Goal: Task Accomplishment & Management: Use online tool/utility

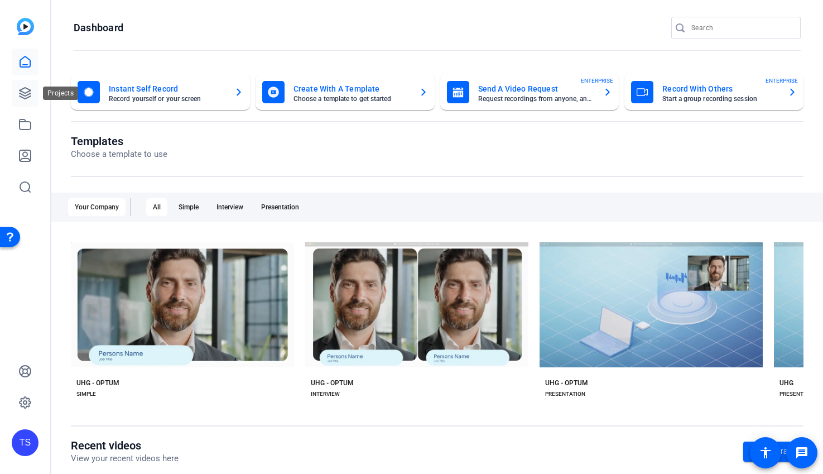
click at [25, 88] on icon at bounding box center [25, 93] width 11 height 11
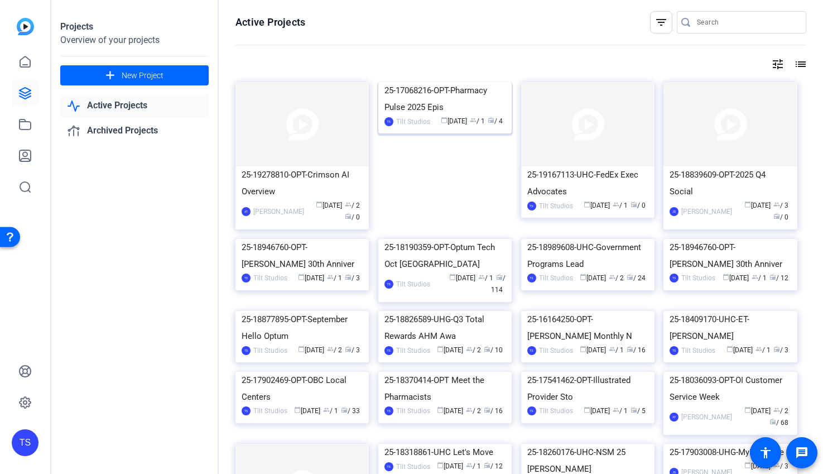
click at [453, 82] on img at bounding box center [444, 82] width 133 height 0
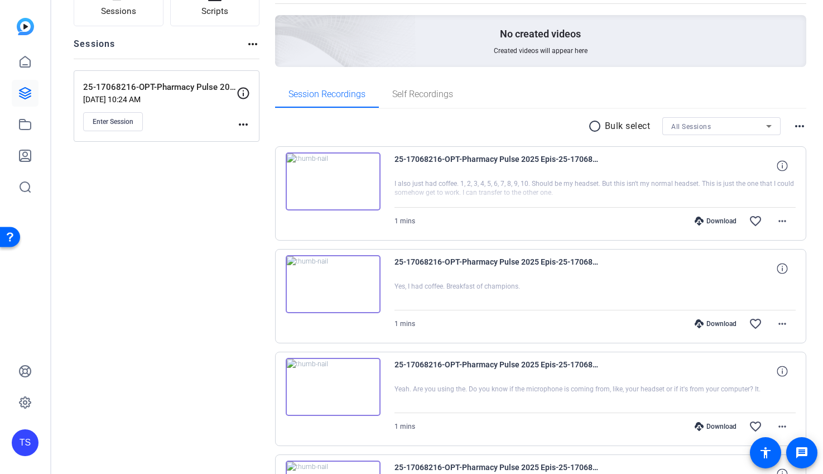
scroll to position [101, 0]
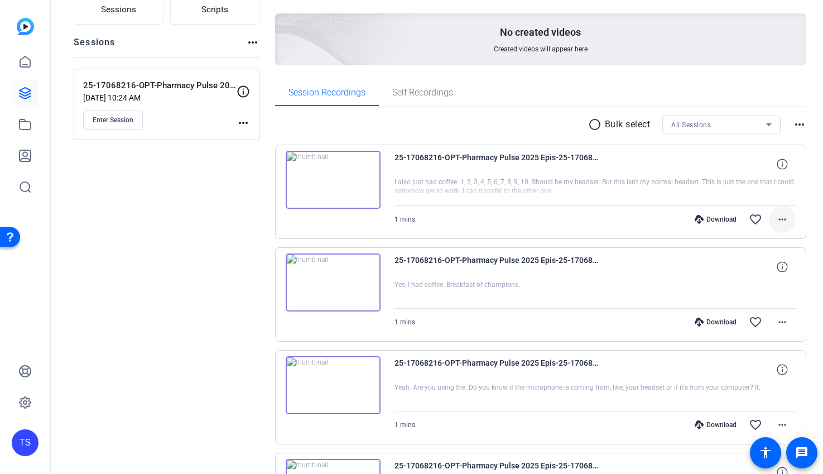
click at [784, 219] on mat-icon "more_horiz" at bounding box center [782, 219] width 13 height 13
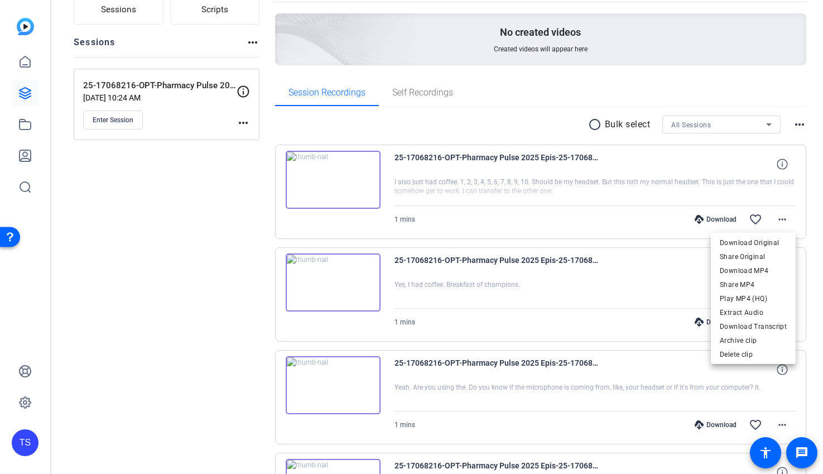
click at [510, 122] on div at bounding box center [411, 237] width 823 height 474
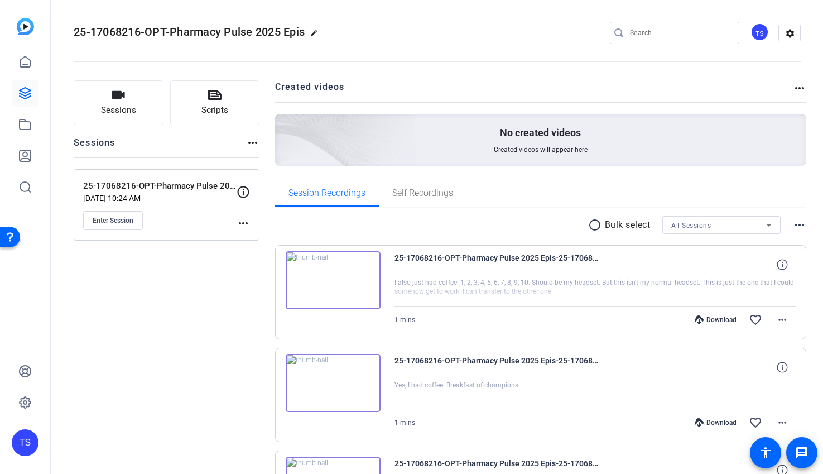
scroll to position [0, 0]
click at [117, 221] on span "Enter Session" at bounding box center [113, 221] width 41 height 9
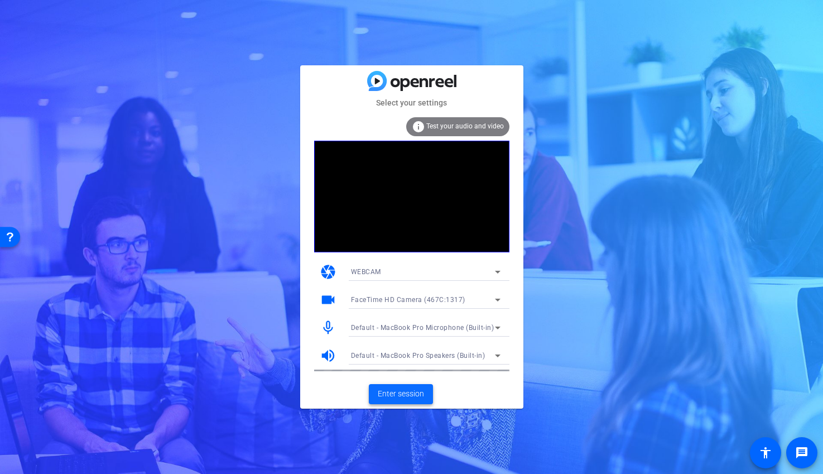
click at [400, 402] on span at bounding box center [401, 394] width 64 height 27
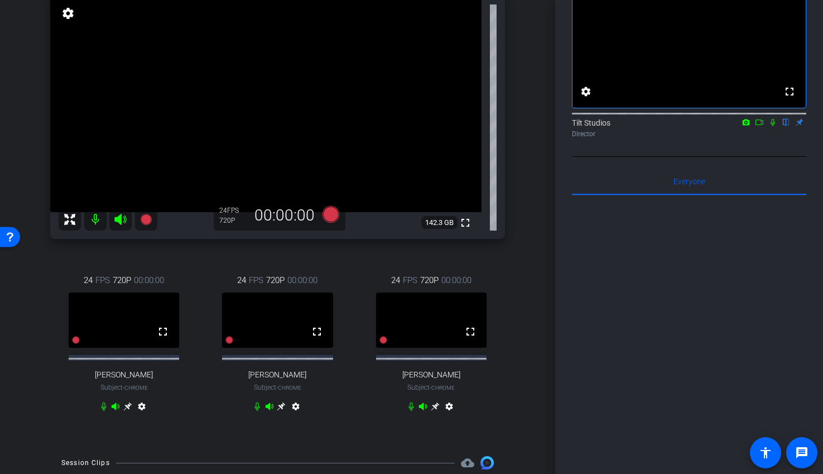
scroll to position [107, 0]
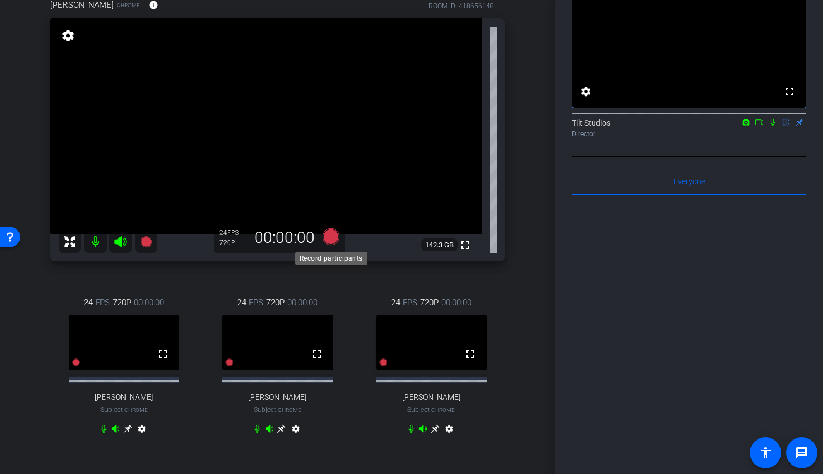
click at [332, 237] on icon at bounding box center [330, 236] width 17 height 17
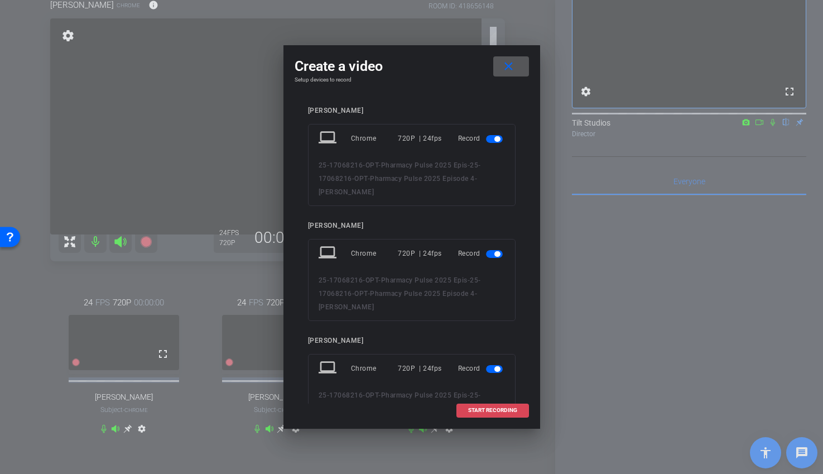
click at [479, 410] on span "START RECORDING" at bounding box center [492, 410] width 49 height 6
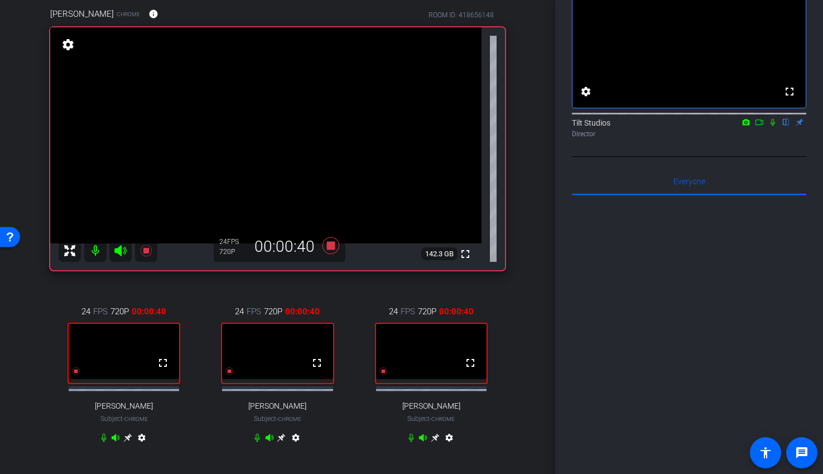
scroll to position [74, 0]
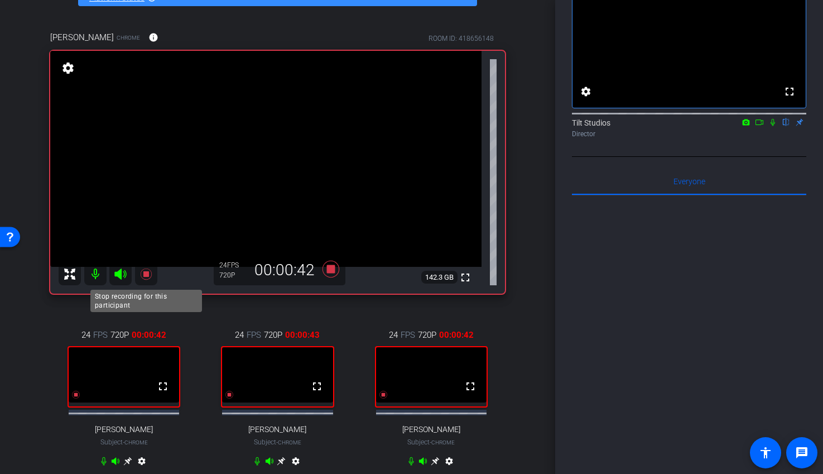
click at [151, 272] on icon at bounding box center [146, 273] width 13 height 13
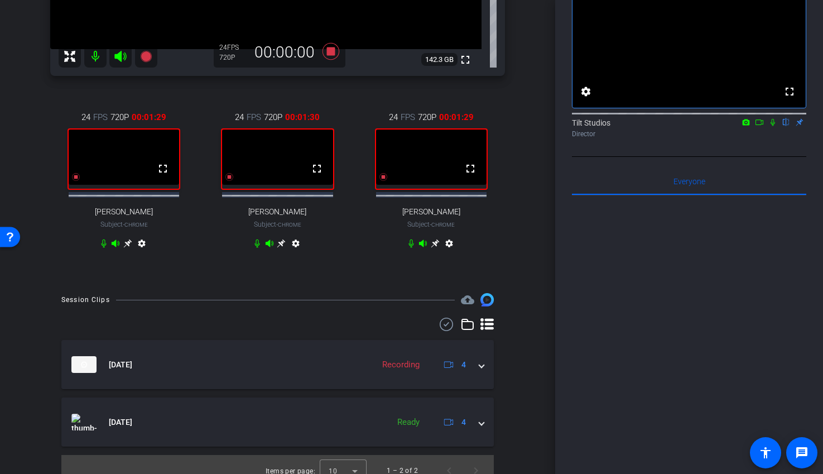
scroll to position [311, 0]
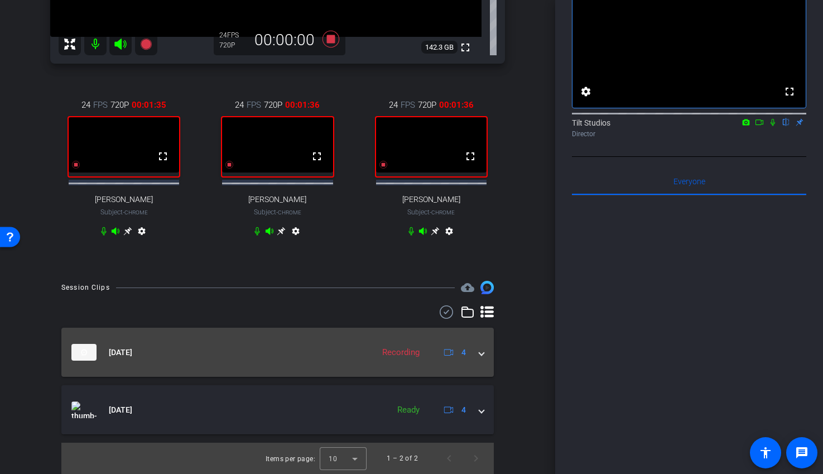
click at [479, 354] on div "[DATE] Recording 4" at bounding box center [275, 352] width 408 height 17
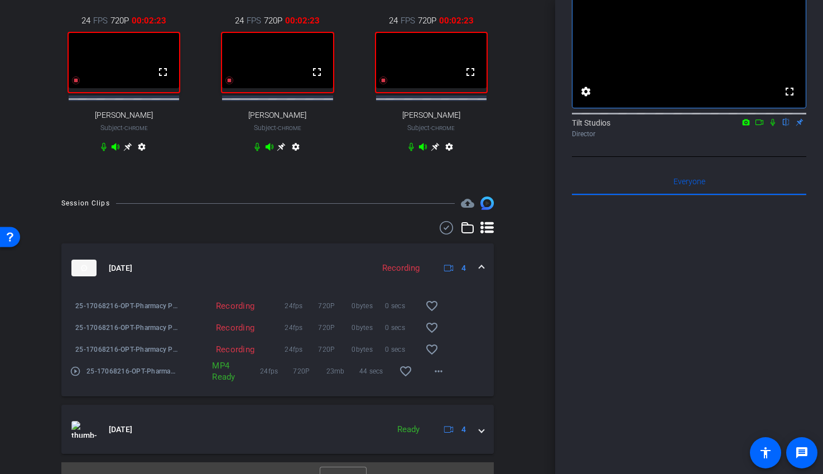
scroll to position [415, 0]
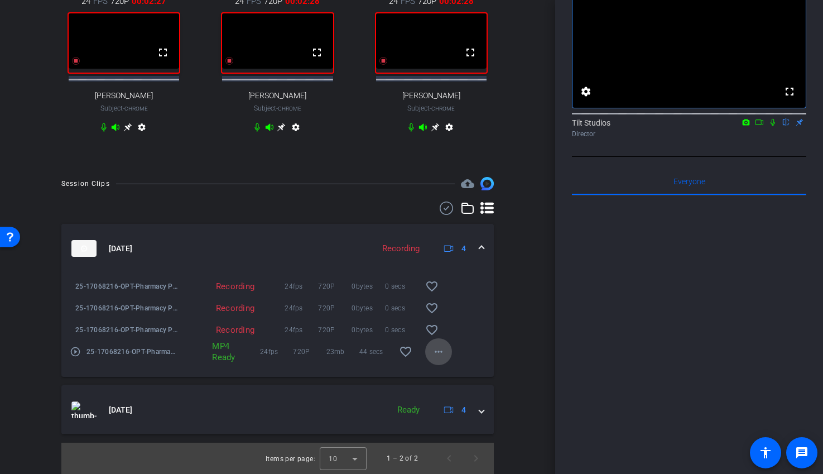
click at [439, 354] on mat-icon "more_horiz" at bounding box center [438, 351] width 13 height 13
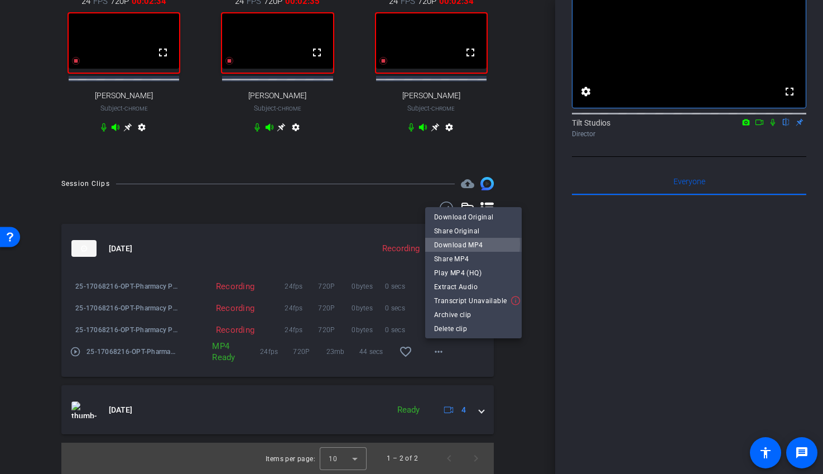
click at [461, 244] on span "Download MP4" at bounding box center [473, 244] width 79 height 13
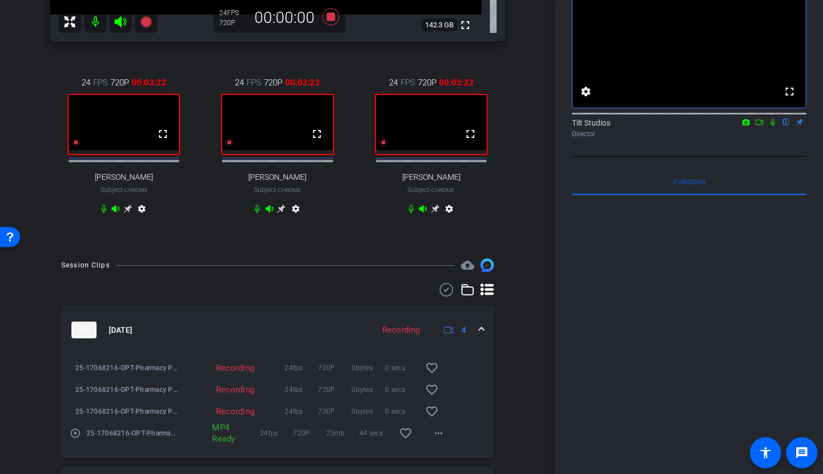
scroll to position [313, 0]
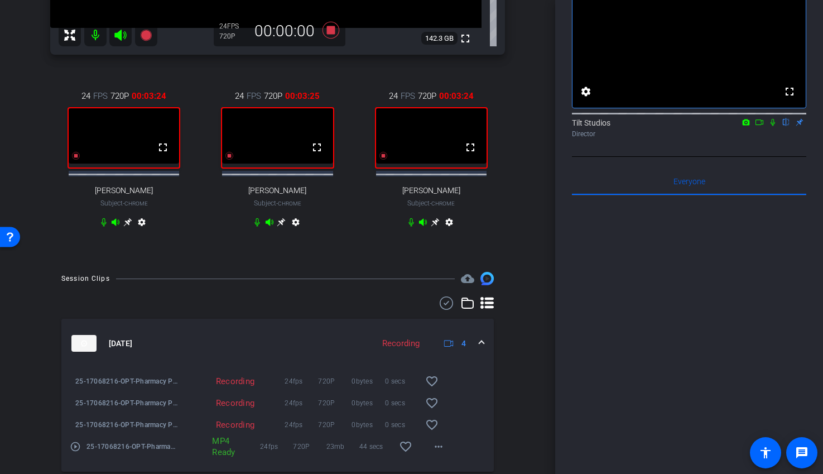
click at [440, 160] on video at bounding box center [431, 135] width 110 height 55
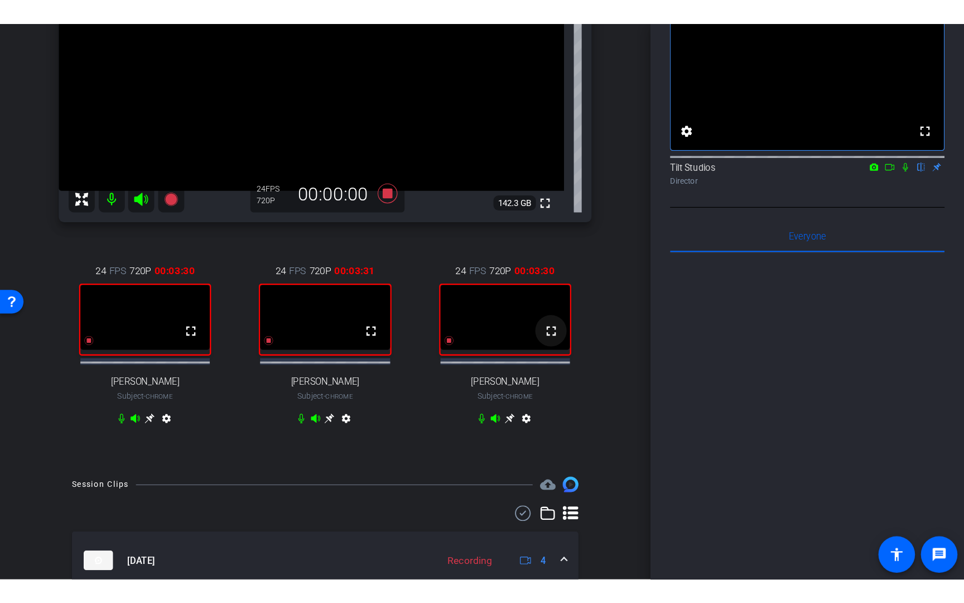
scroll to position [196, 0]
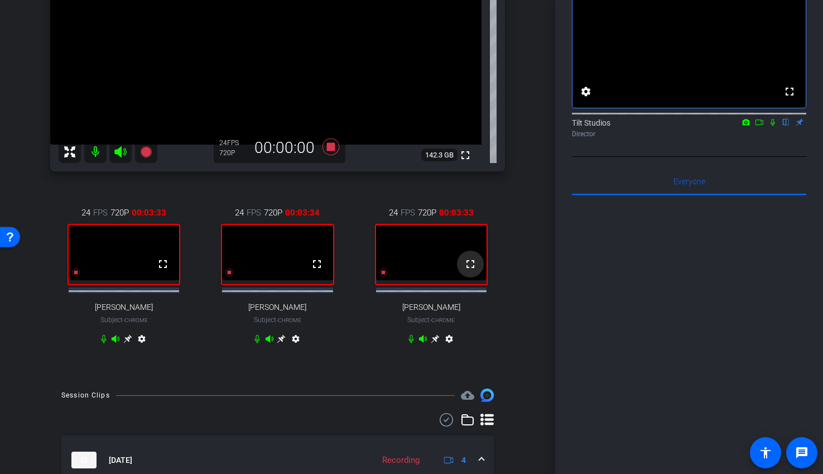
click at [470, 267] on mat-icon "fullscreen" at bounding box center [470, 263] width 13 height 13
click at [445, 271] on video at bounding box center [431, 252] width 110 height 55
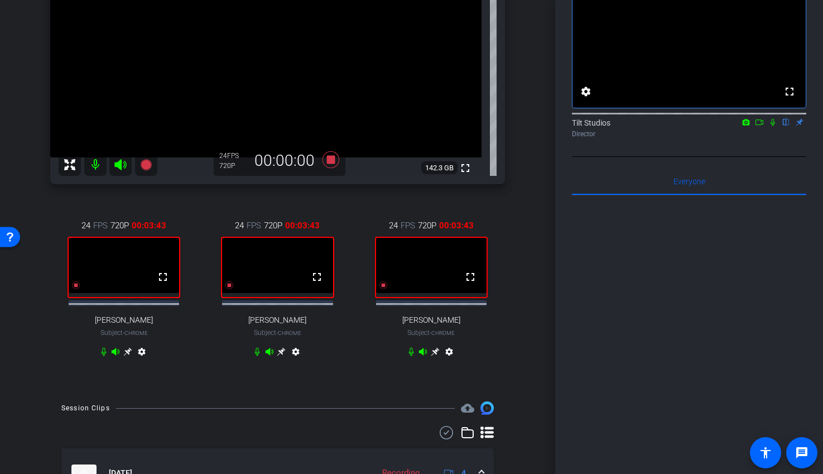
scroll to position [158, 0]
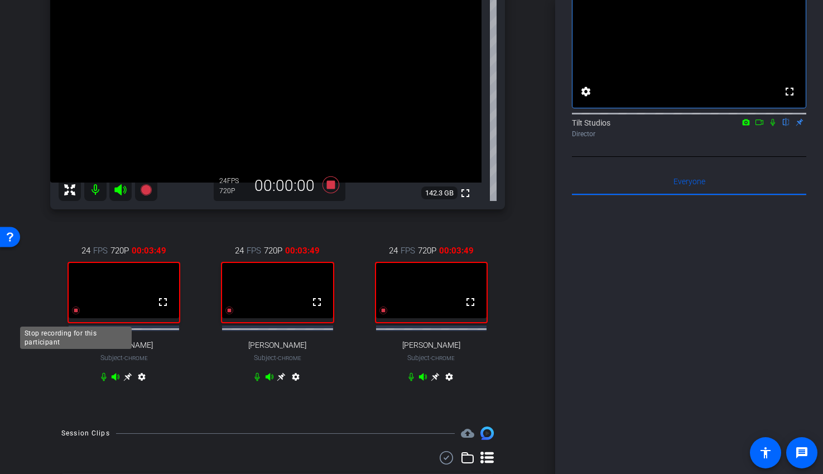
click at [74, 315] on icon at bounding box center [75, 310] width 9 height 9
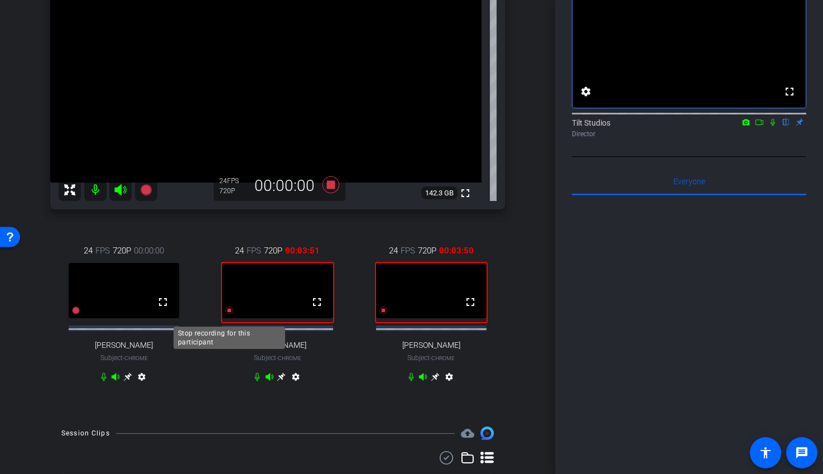
click at [232, 315] on icon at bounding box center [229, 310] width 9 height 9
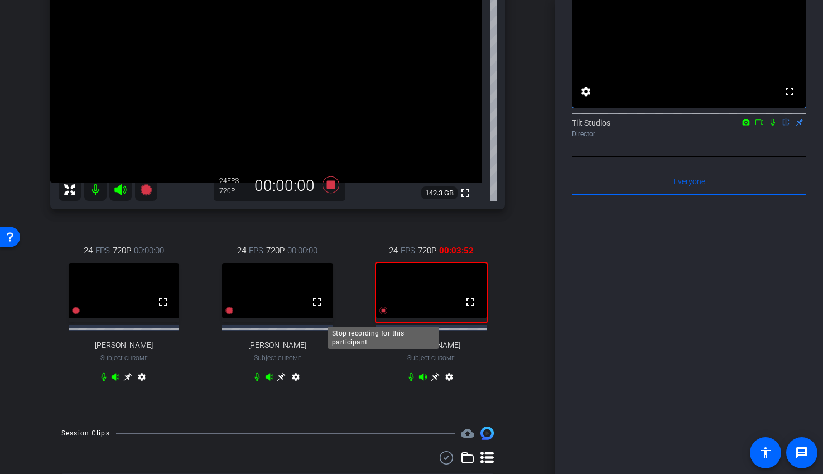
click at [383, 315] on icon at bounding box center [383, 310] width 9 height 9
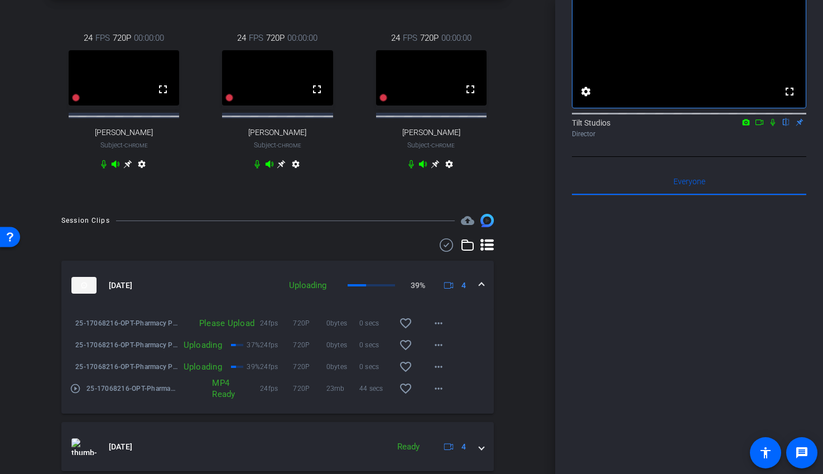
scroll to position [378, 0]
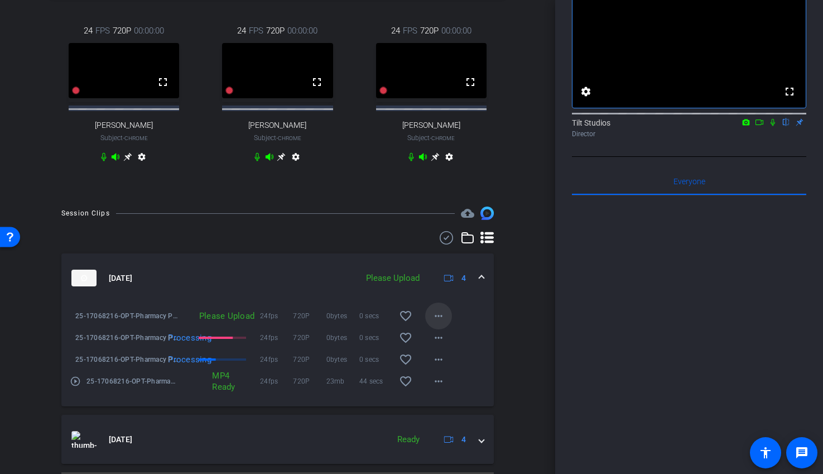
click at [439, 321] on mat-icon "more_horiz" at bounding box center [438, 315] width 13 height 13
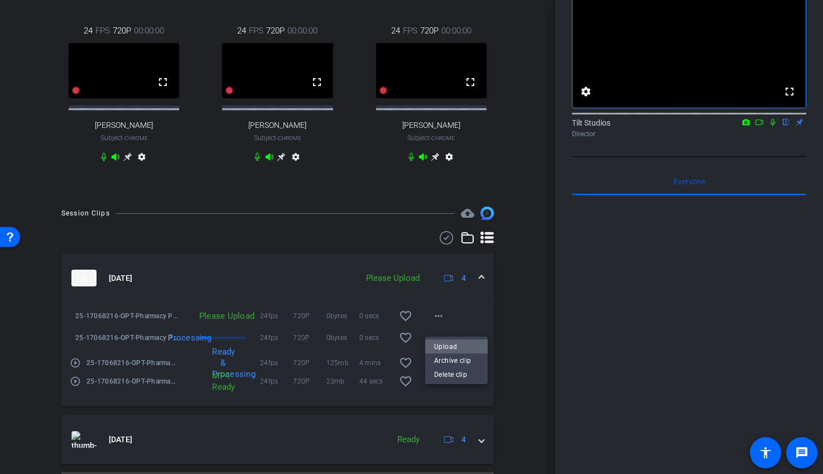
click at [440, 344] on span "Upload" at bounding box center [456, 346] width 45 height 13
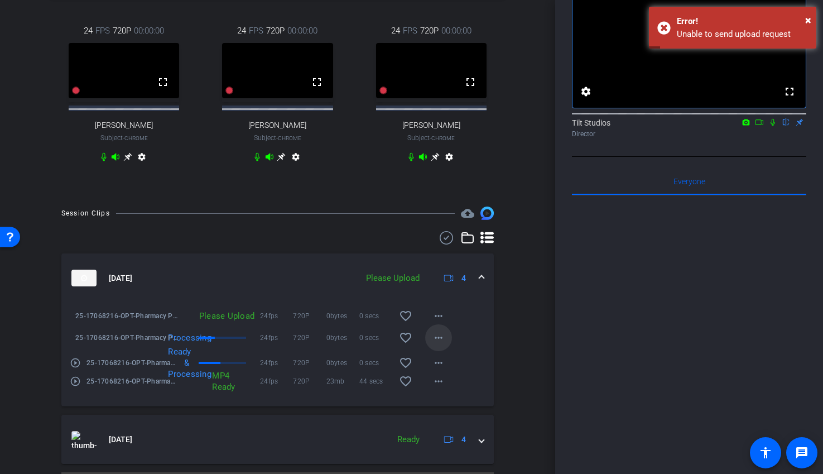
click at [438, 344] on mat-icon "more_horiz" at bounding box center [438, 337] width 13 height 13
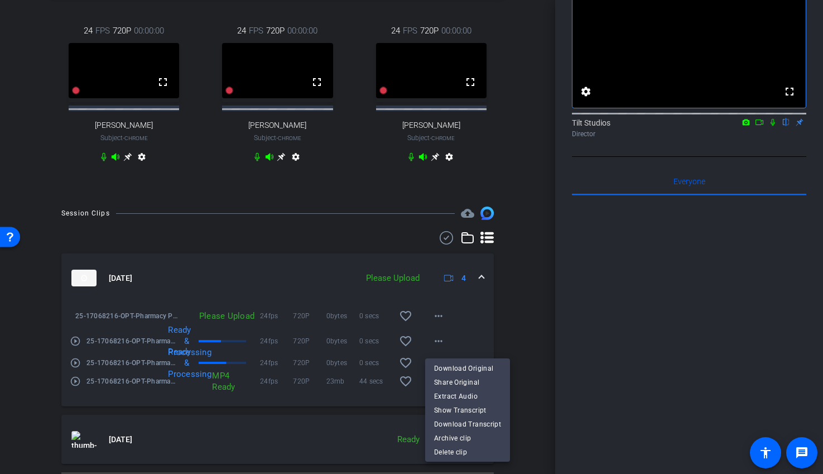
click at [514, 313] on div at bounding box center [411, 237] width 823 height 474
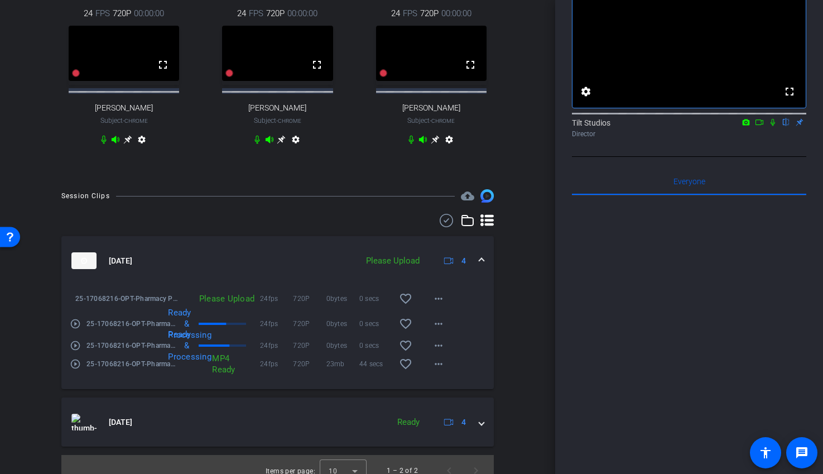
scroll to position [402, 0]
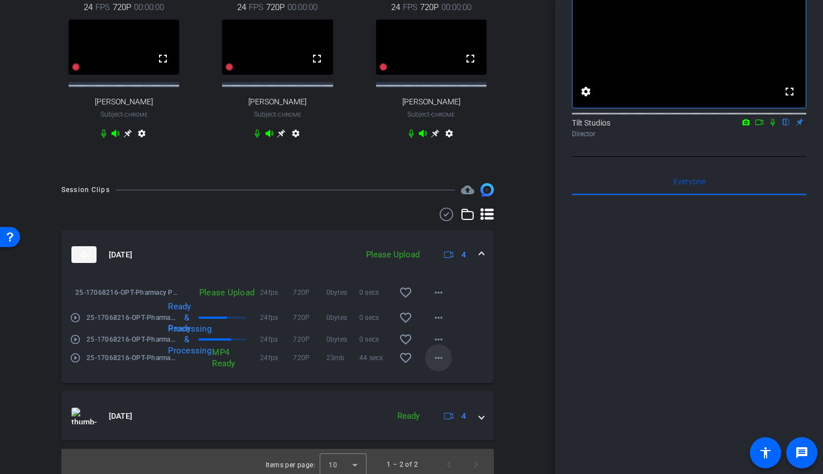
click at [441, 364] on mat-icon "more_horiz" at bounding box center [438, 357] width 13 height 13
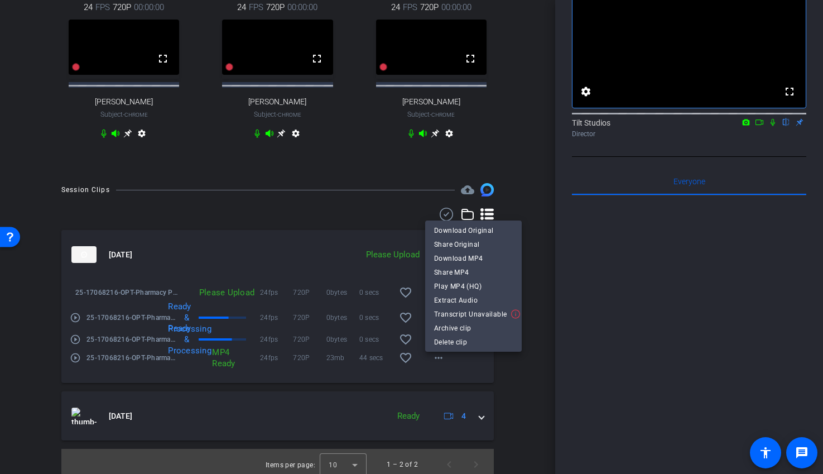
click at [532, 241] on div at bounding box center [411, 237] width 823 height 474
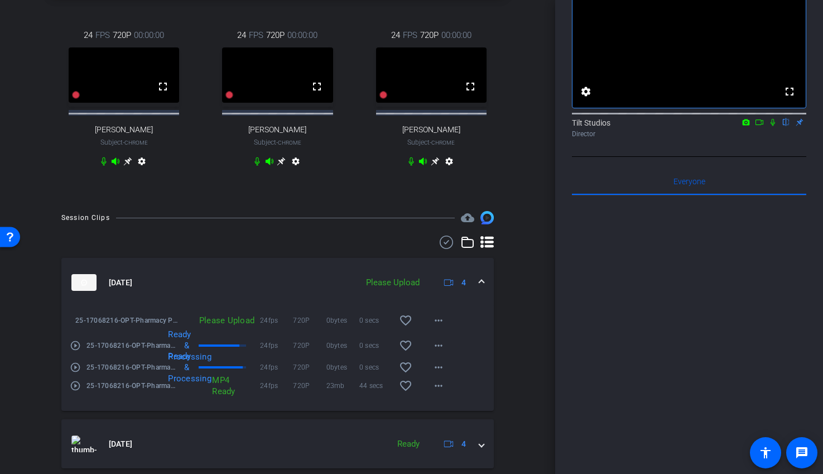
scroll to position [376, 0]
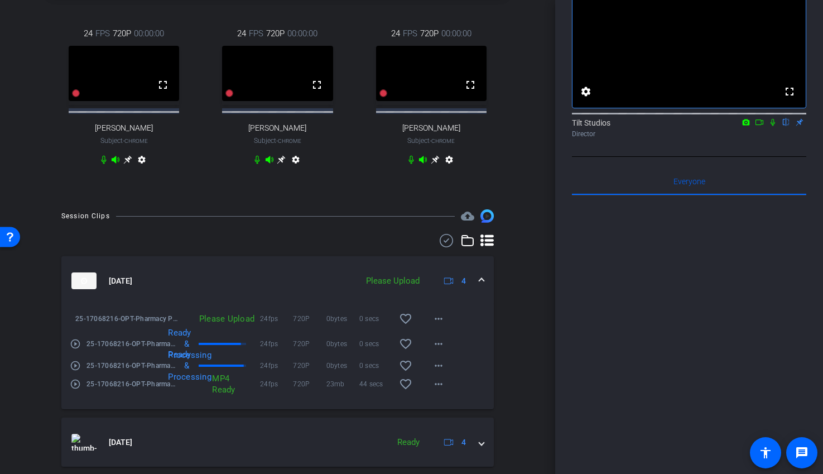
click at [254, 324] on div "Please Upload" at bounding box center [219, 318] width 83 height 11
click at [445, 325] on span at bounding box center [438, 318] width 27 height 27
click at [447, 349] on span "Upload" at bounding box center [456, 349] width 45 height 13
click at [436, 368] on mat-icon "more_horiz" at bounding box center [438, 361] width 13 height 13
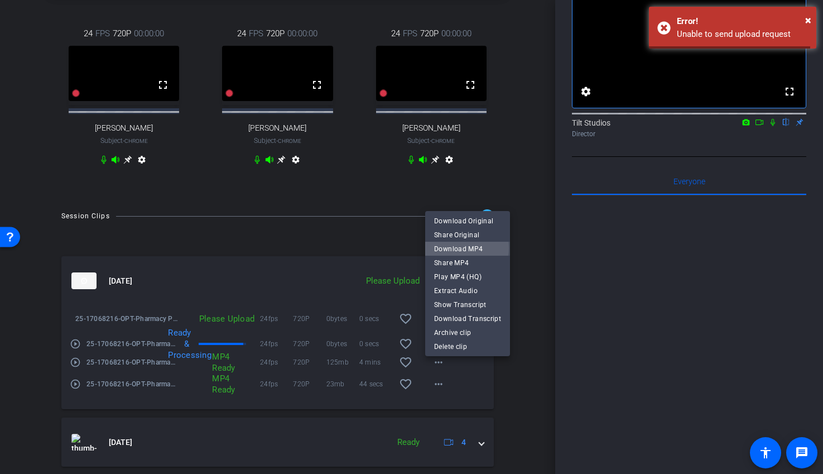
click at [461, 248] on span "Download MP4" at bounding box center [467, 248] width 67 height 13
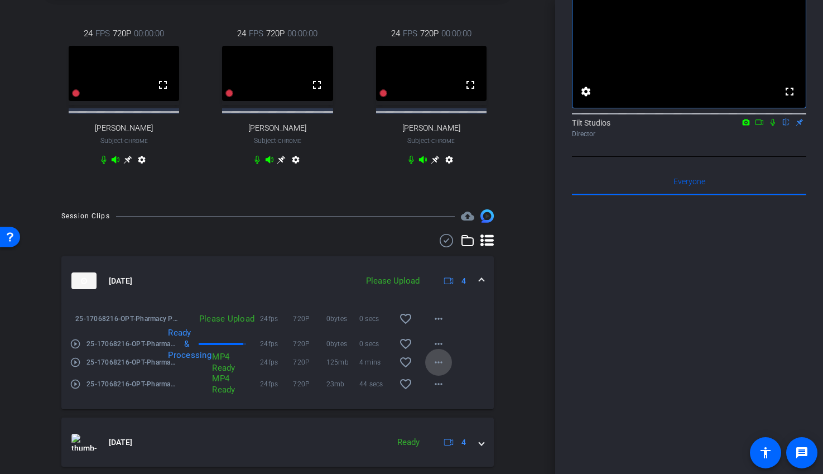
click at [439, 368] on mat-icon "more_horiz" at bounding box center [438, 361] width 13 height 13
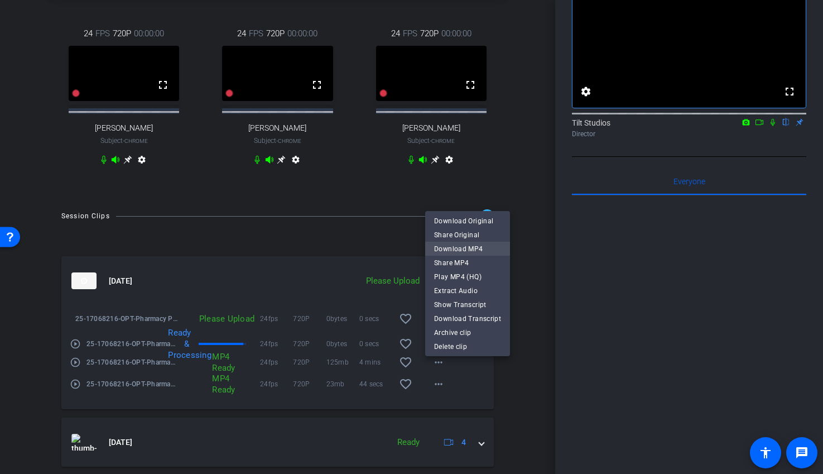
click at [454, 250] on span "Download MP4" at bounding box center [467, 248] width 67 height 13
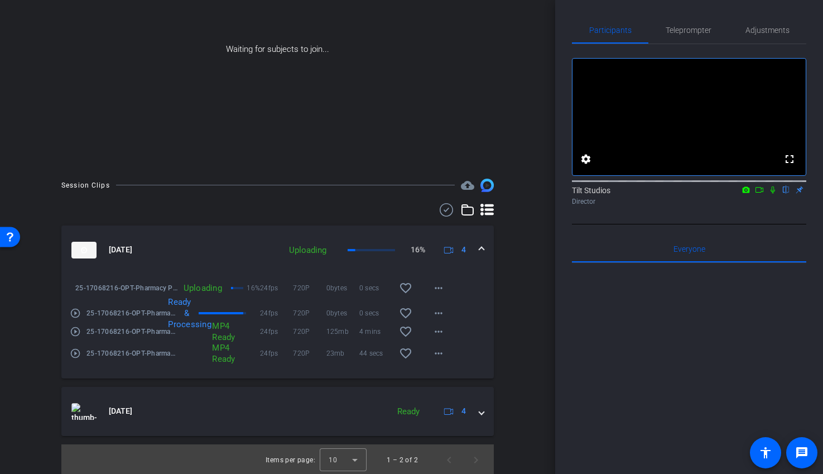
scroll to position [157, 0]
